Goal: Task Accomplishment & Management: Manage account settings

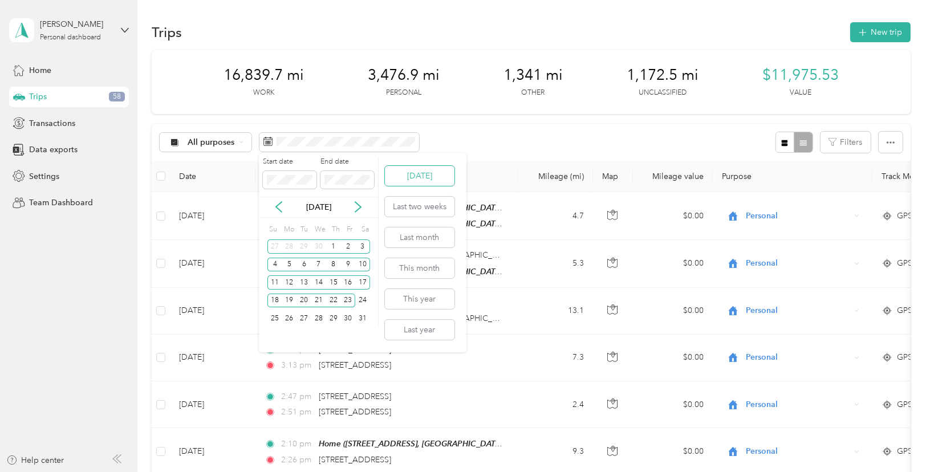
click at [413, 172] on button "[DATE]" at bounding box center [420, 176] width 70 height 20
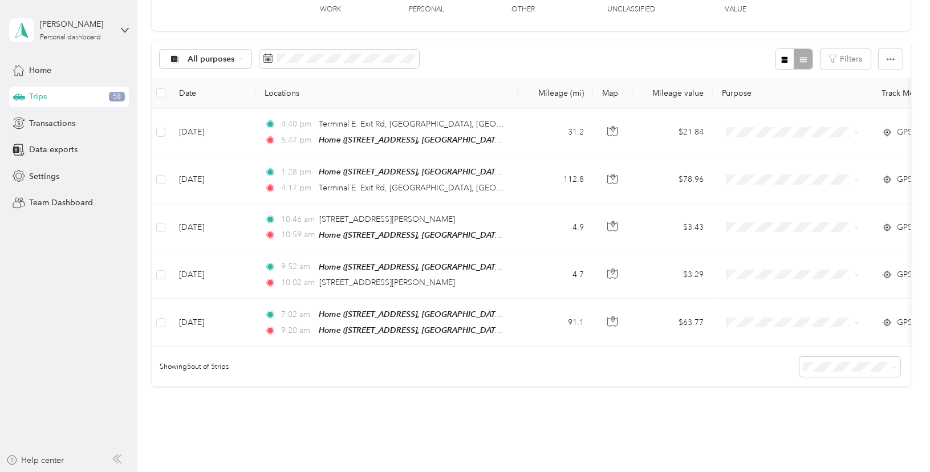
scroll to position [113, 0]
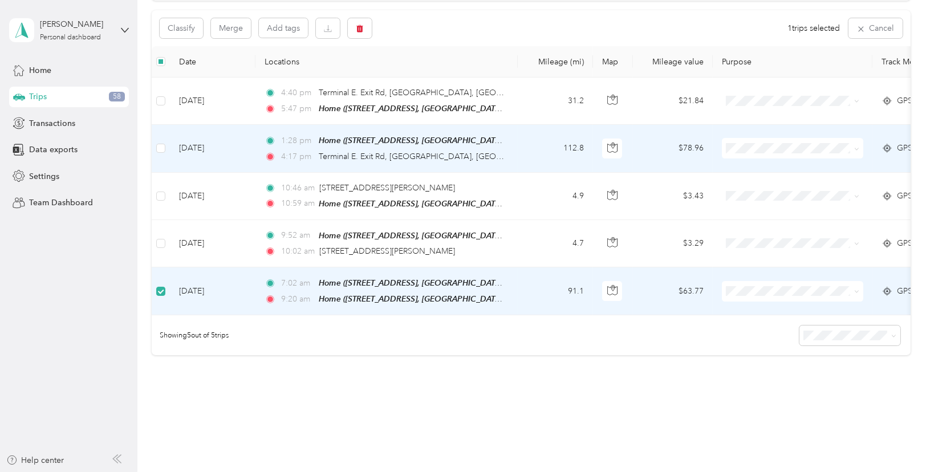
click at [166, 143] on td at bounding box center [161, 148] width 18 height 47
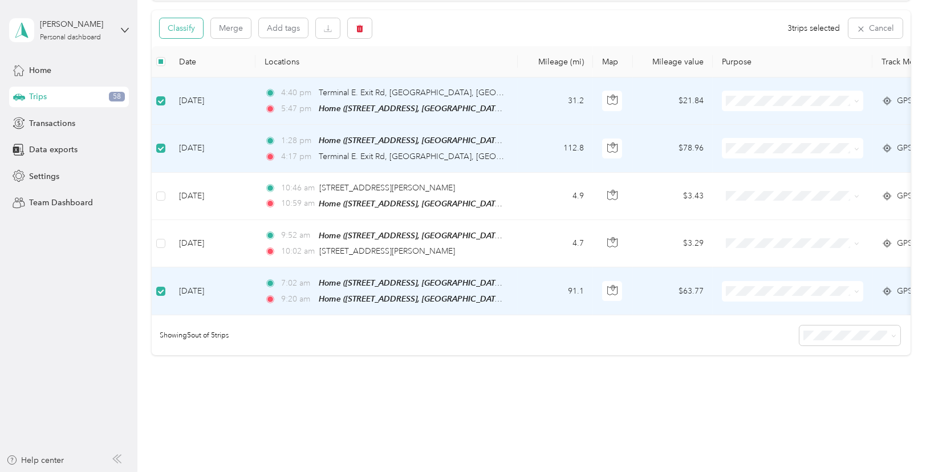
click at [181, 30] on button "Classify" at bounding box center [181, 28] width 43 height 20
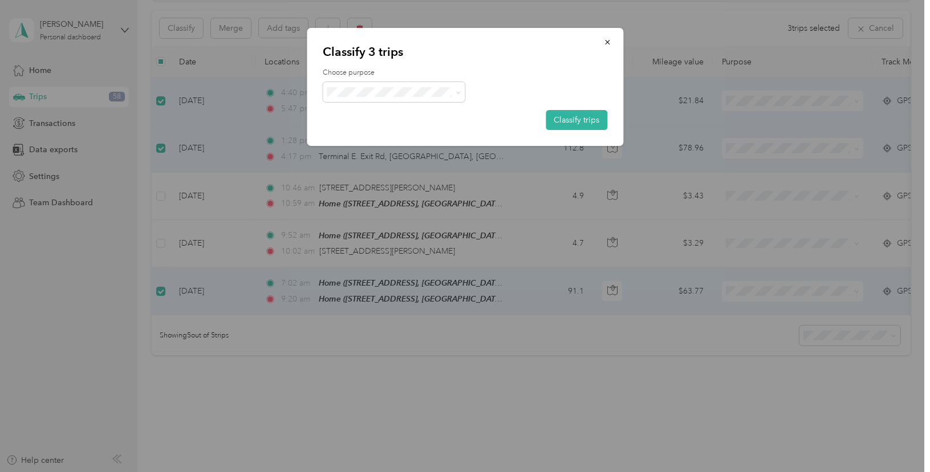
click at [396, 154] on span "[PERSON_NAME] and Wingz" at bounding box center [406, 151] width 110 height 12
click at [594, 118] on button "Classify trips" at bounding box center [577, 120] width 62 height 20
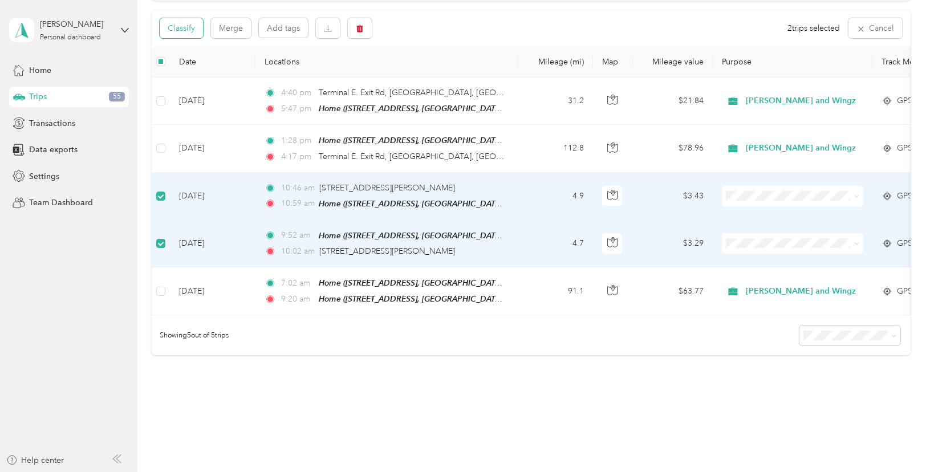
click at [187, 26] on button "Classify" at bounding box center [181, 28] width 43 height 20
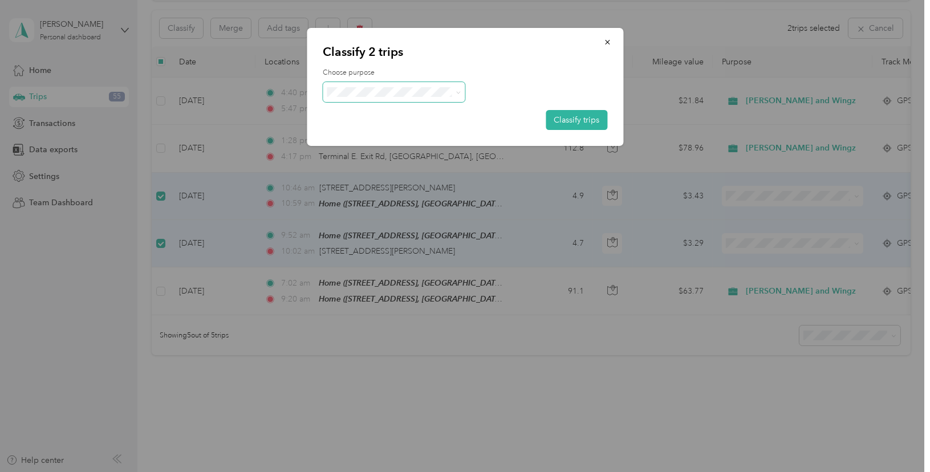
click at [366, 97] on span at bounding box center [394, 92] width 143 height 20
click at [395, 204] on li "DFW OnSite" at bounding box center [403, 212] width 160 height 20
click at [578, 119] on button "Classify trips" at bounding box center [577, 120] width 62 height 20
